Goal: Check status: Check status

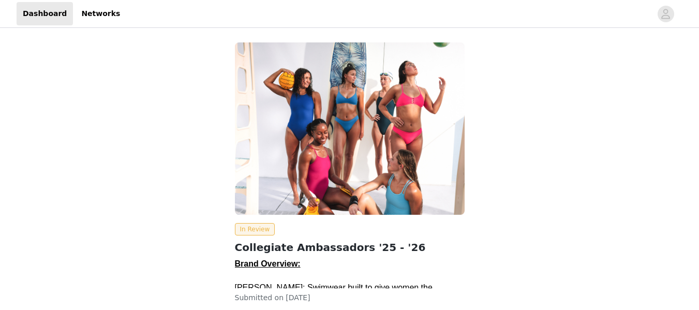
scroll to position [70, 0]
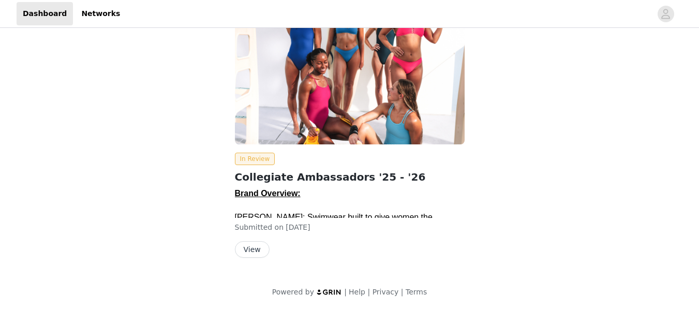
click at [252, 246] on button "View" at bounding box center [252, 249] width 35 height 17
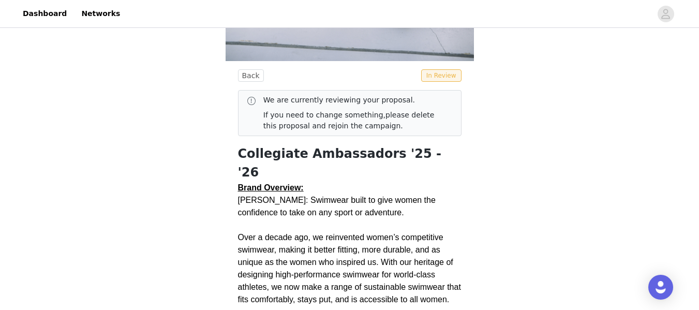
scroll to position [342, 0]
click at [444, 79] on span "In Review" at bounding box center [441, 75] width 40 height 12
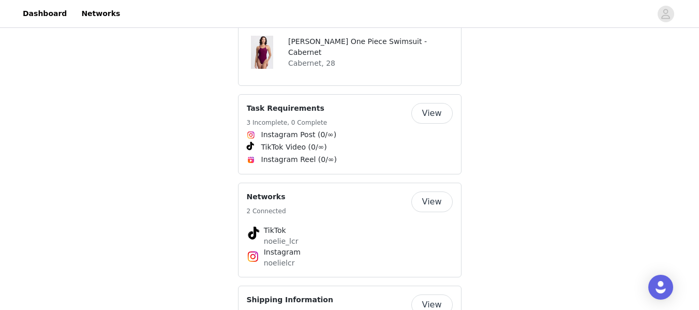
scroll to position [695, 0]
click at [428, 102] on button "View" at bounding box center [431, 112] width 41 height 21
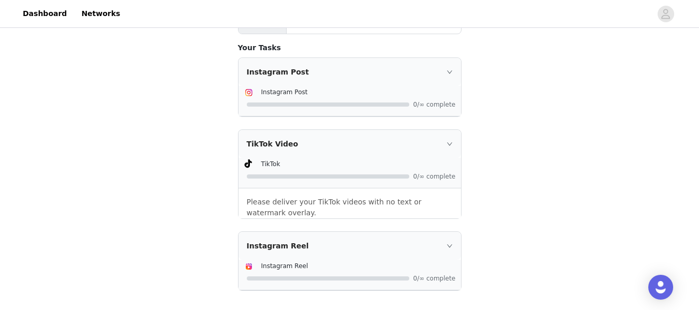
scroll to position [250, 0]
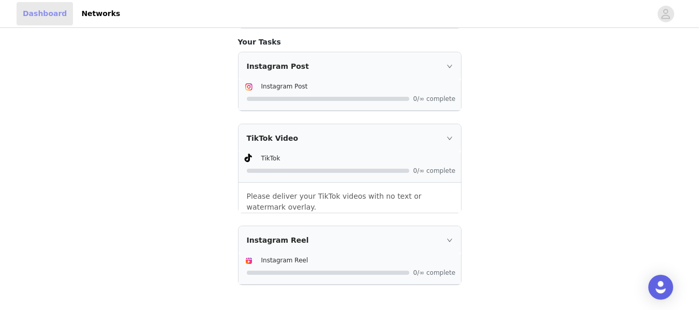
click at [51, 4] on link "Dashboard" at bounding box center [45, 13] width 56 height 23
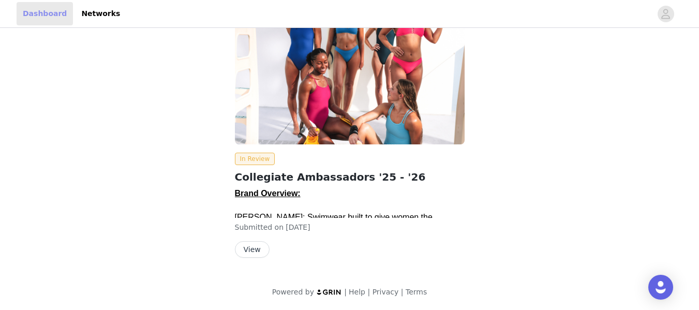
scroll to position [70, 0]
click at [50, 16] on link "Dashboard" at bounding box center [45, 13] width 56 height 23
click at [262, 246] on button "View" at bounding box center [252, 249] width 35 height 17
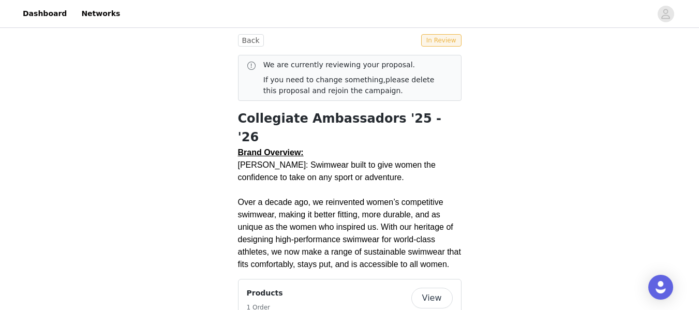
scroll to position [373, 0]
